Goal: Information Seeking & Learning: Learn about a topic

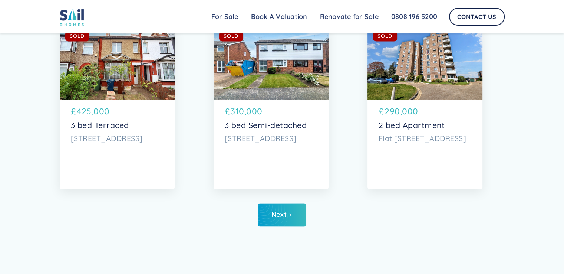
scroll to position [3929, 0]
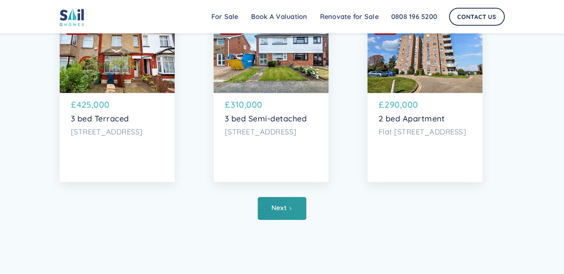
click at [283, 208] on div "Next" at bounding box center [278, 207] width 15 height 7
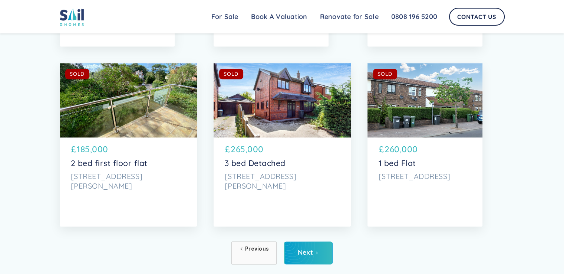
scroll to position [3899, 0]
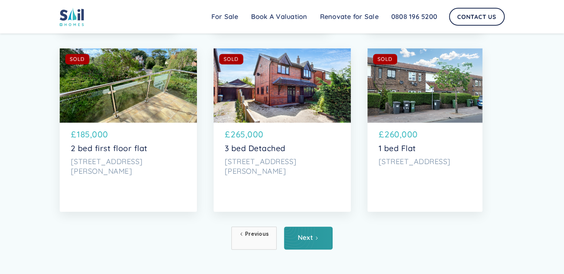
click at [310, 242] on link "Next" at bounding box center [308, 237] width 49 height 23
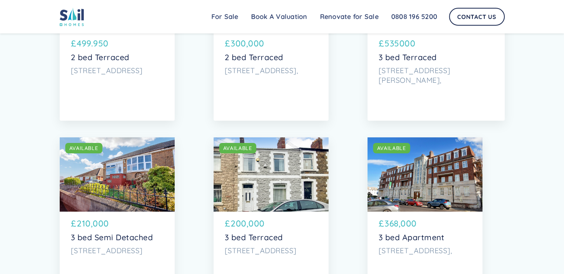
scroll to position [2683, 0]
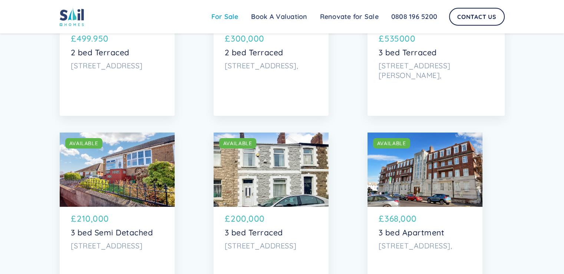
click at [220, 12] on link "For Sale" at bounding box center [225, 16] width 40 height 15
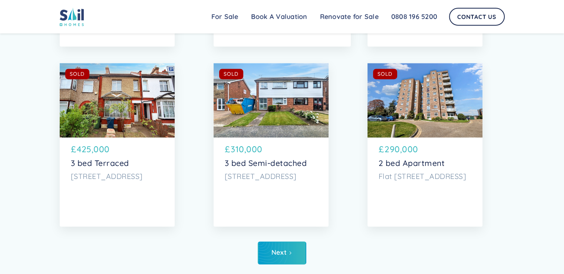
scroll to position [3889, 0]
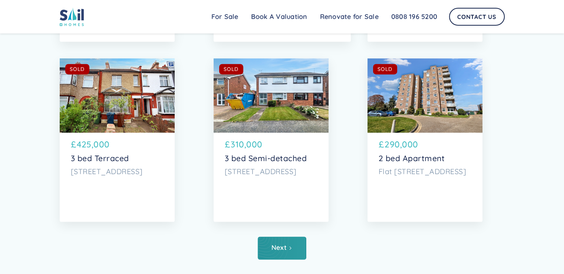
click at [285, 251] on div "Next" at bounding box center [278, 247] width 15 height 7
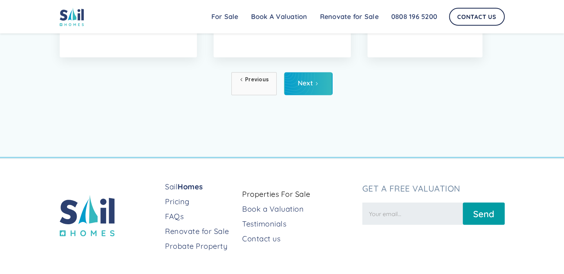
scroll to position [4076, 0]
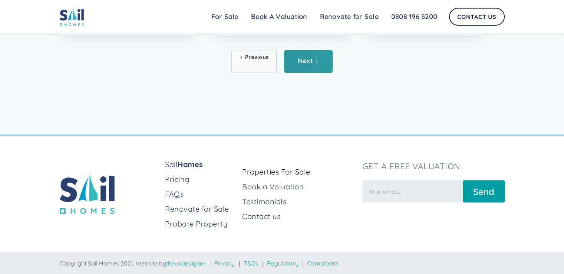
click at [310, 54] on link "Next" at bounding box center [308, 61] width 49 height 23
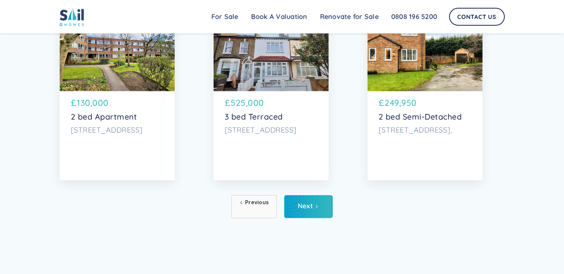
scroll to position [4000, 0]
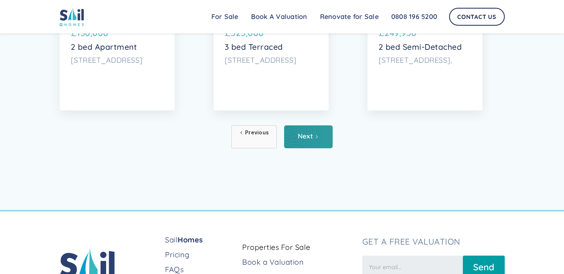
click at [303, 134] on div "Next" at bounding box center [305, 135] width 15 height 7
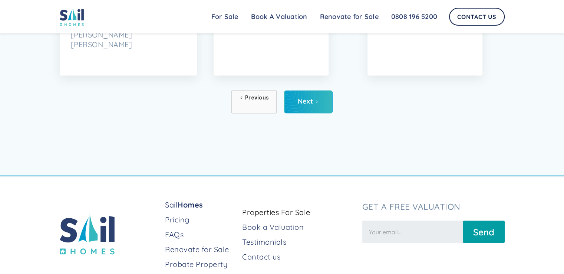
scroll to position [4050, 0]
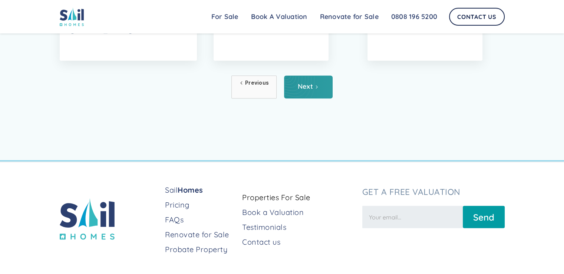
click at [307, 87] on div "Next" at bounding box center [305, 86] width 15 height 7
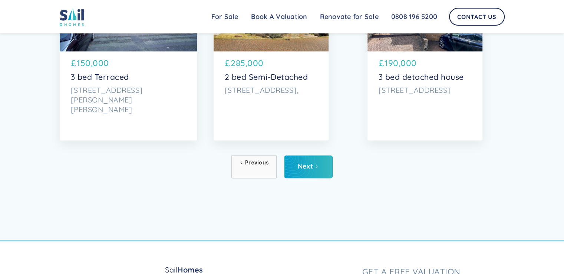
scroll to position [3981, 0]
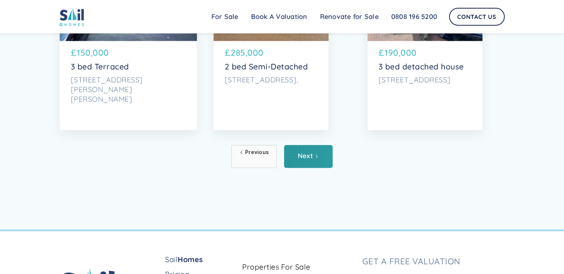
click at [317, 165] on link "Next" at bounding box center [308, 156] width 49 height 23
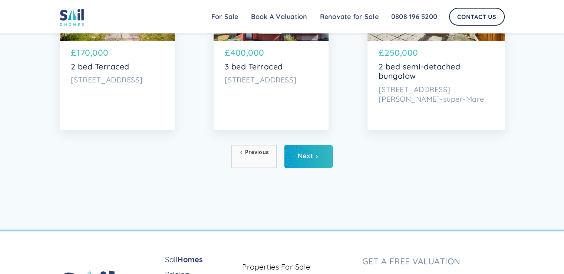
scroll to position [3995, 0]
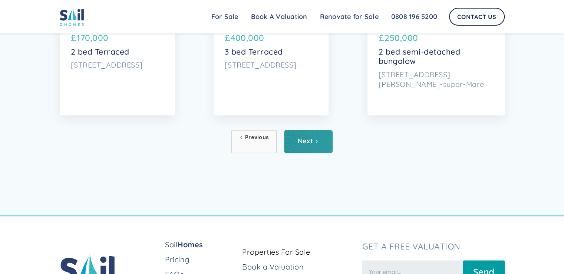
click at [309, 150] on link "Next" at bounding box center [308, 141] width 49 height 23
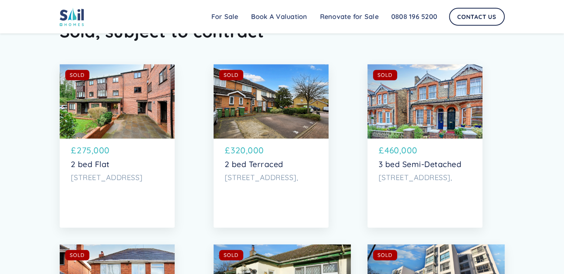
scroll to position [3484, 0]
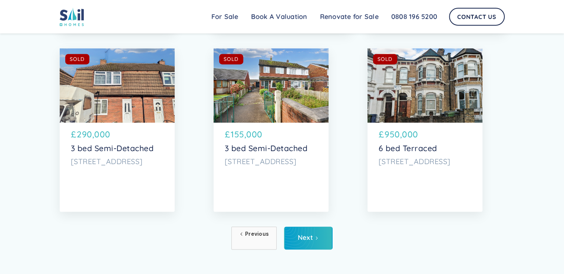
scroll to position [3914, 0]
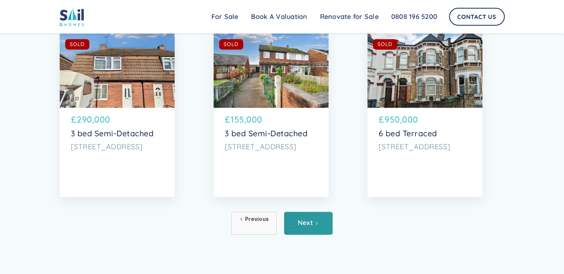
click at [317, 220] on link "Next" at bounding box center [308, 222] width 49 height 23
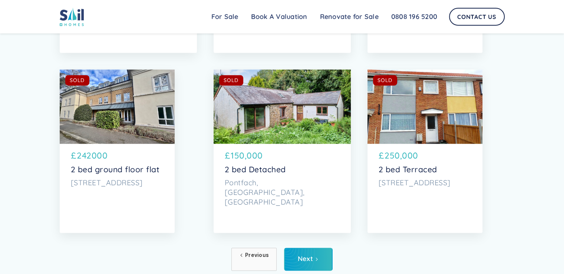
scroll to position [3907, 0]
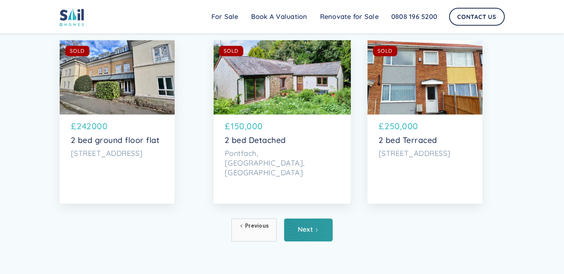
click at [320, 229] on link "Next" at bounding box center [308, 229] width 49 height 23
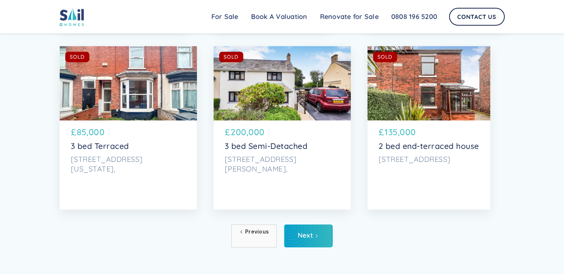
scroll to position [3902, 0]
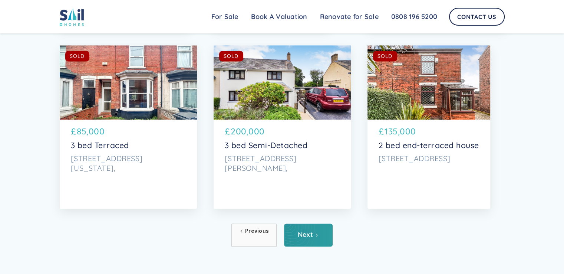
click at [317, 236] on icon "Next Page" at bounding box center [316, 234] width 4 height 4
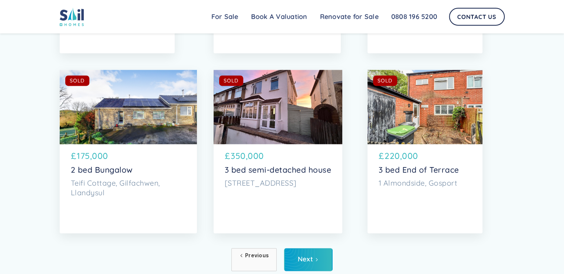
scroll to position [3892, 0]
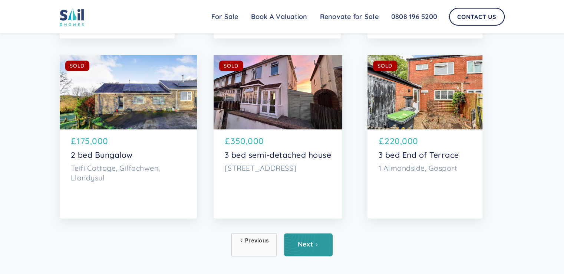
click at [302, 252] on link "Next" at bounding box center [308, 244] width 49 height 23
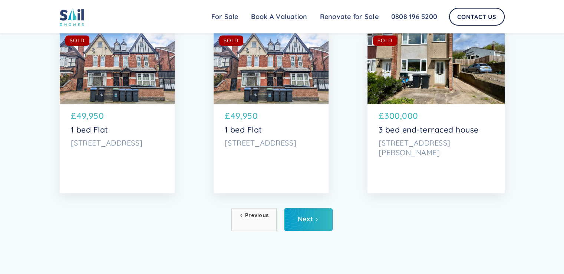
scroll to position [3974, 0]
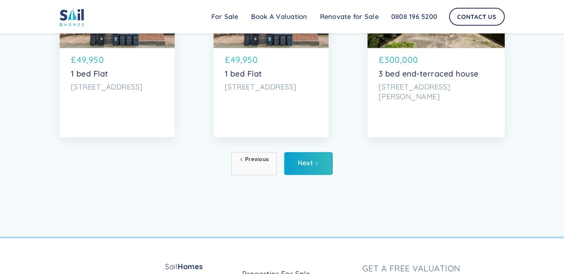
click at [312, 163] on div "Next" at bounding box center [305, 162] width 15 height 7
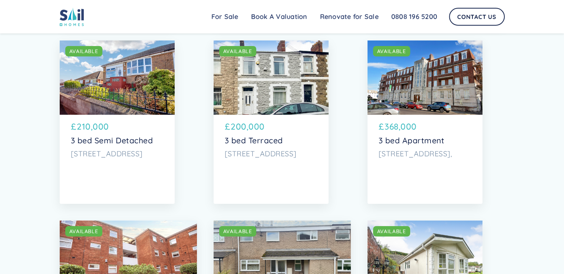
scroll to position [3014, 0]
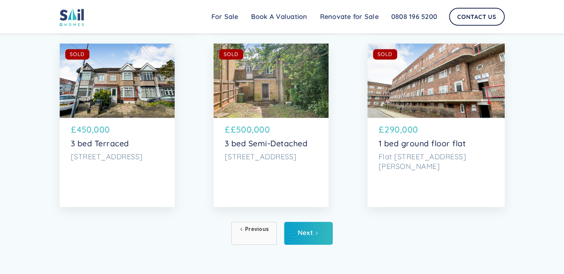
scroll to position [3919, 0]
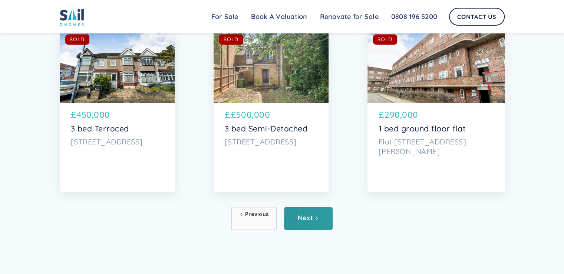
click at [317, 215] on link "Next" at bounding box center [308, 217] width 49 height 23
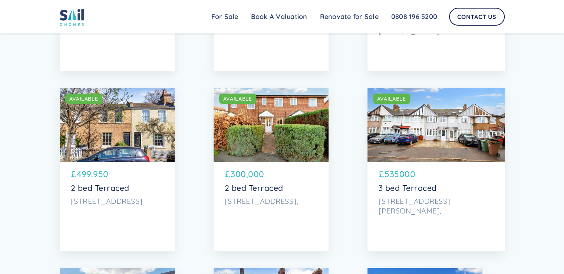
scroll to position [2787, 0]
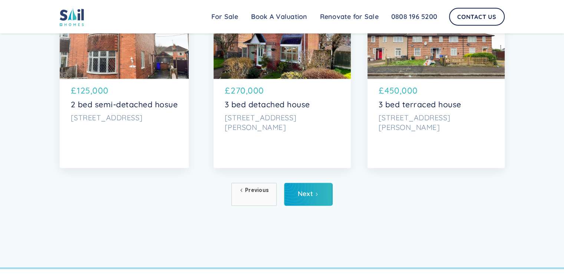
scroll to position [3944, 0]
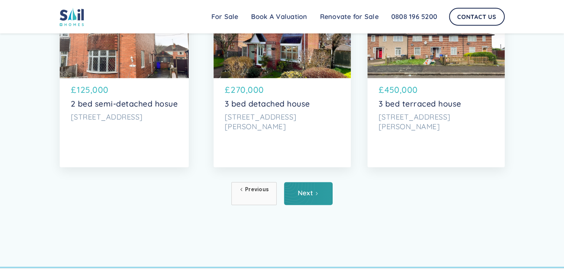
click at [324, 195] on link "Next" at bounding box center [308, 193] width 49 height 23
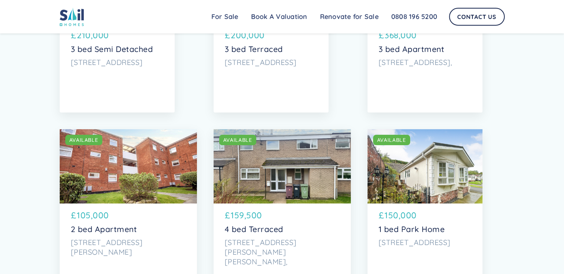
scroll to position [3106, 0]
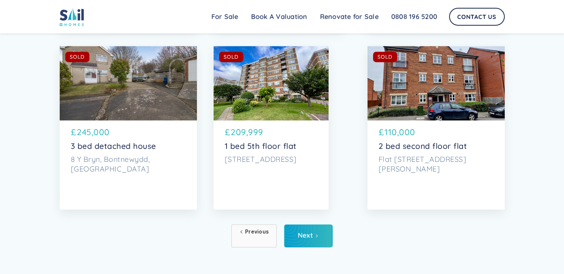
scroll to position [3921, 0]
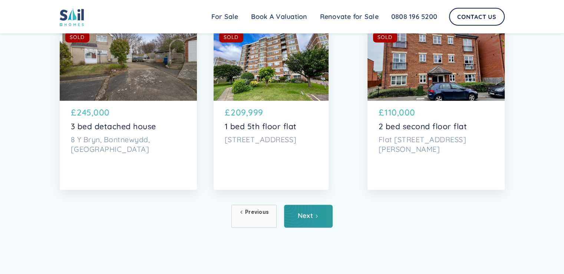
click at [313, 219] on link "Next" at bounding box center [308, 215] width 49 height 23
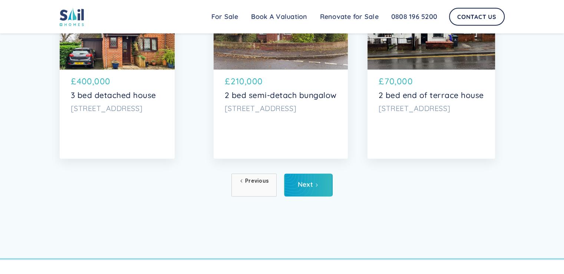
scroll to position [3969, 0]
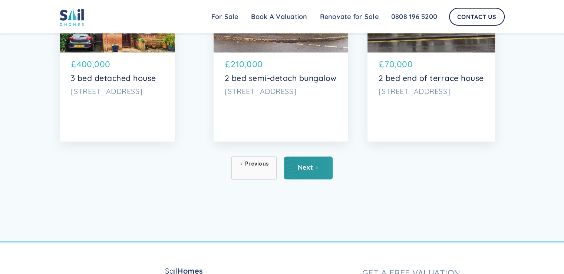
click at [309, 174] on link "Next" at bounding box center [308, 167] width 49 height 23
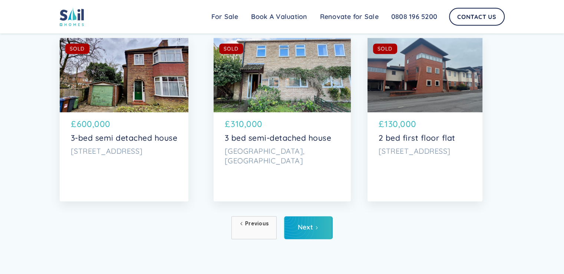
scroll to position [3966, 0]
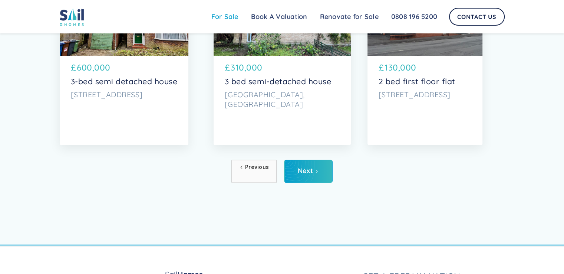
click at [226, 21] on link "For Sale" at bounding box center [225, 16] width 40 height 15
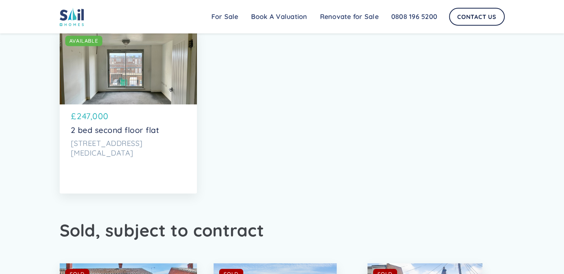
scroll to position [3399, 0]
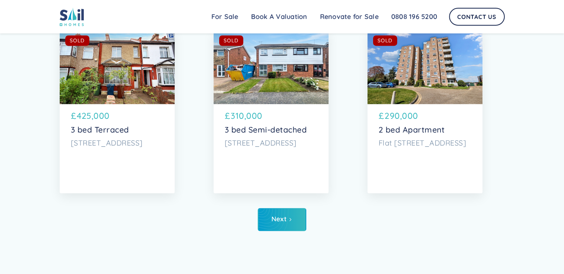
scroll to position [3918, 0]
